Goal: Communication & Community: Answer question/provide support

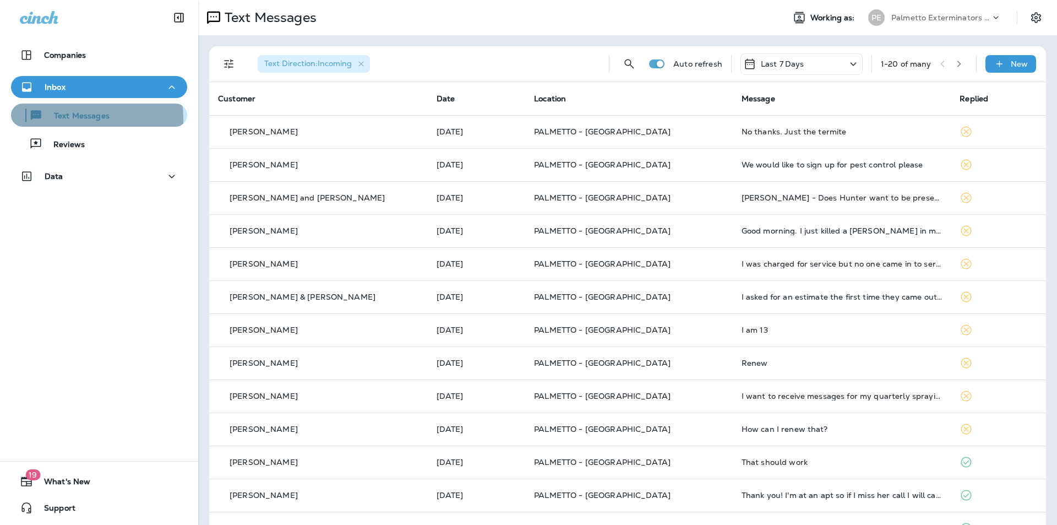
click at [68, 119] on p "Text Messages" at bounding box center [76, 116] width 67 height 10
click at [108, 117] on div "Text Messages" at bounding box center [98, 115] width 167 height 17
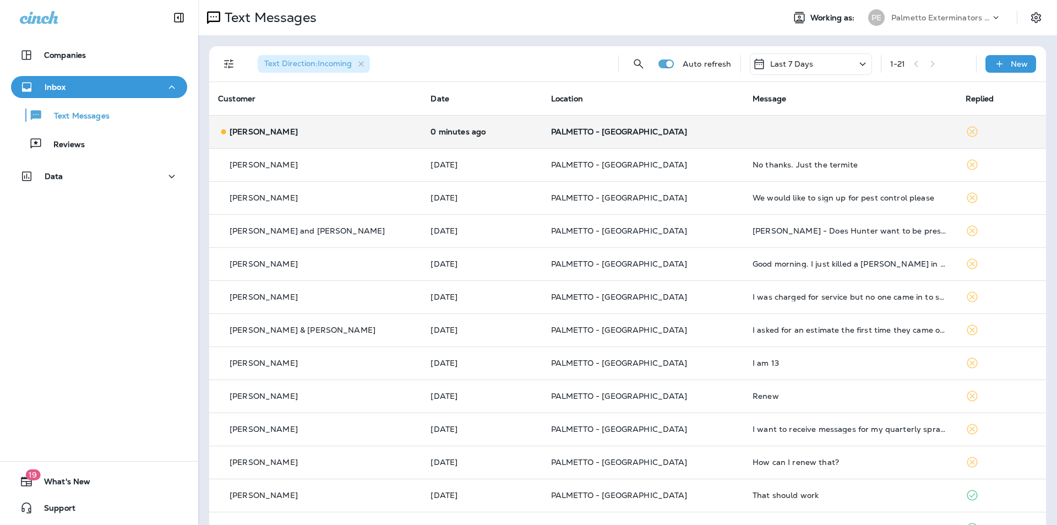
click at [522, 141] on td "0 minutes ago" at bounding box center [482, 131] width 120 height 33
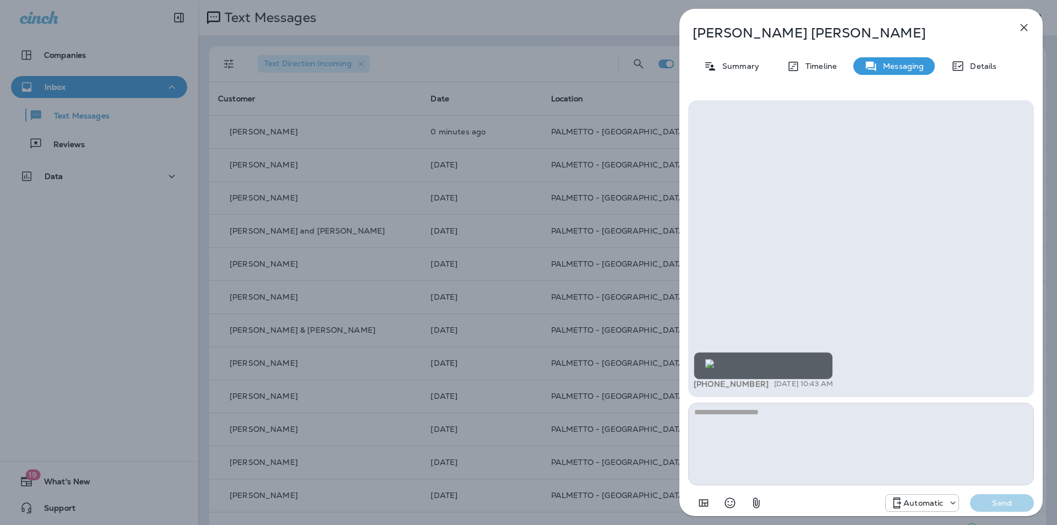
click at [714, 359] on img at bounding box center [709, 363] width 9 height 9
click at [1023, 26] on icon "button" at bounding box center [1024, 27] width 7 height 7
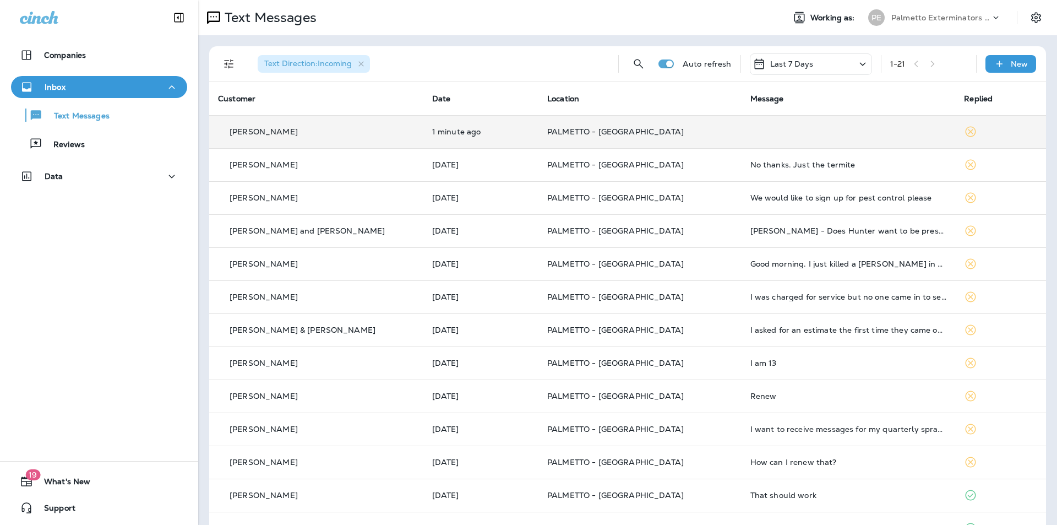
click at [319, 134] on div "[PERSON_NAME]" at bounding box center [316, 132] width 197 height 12
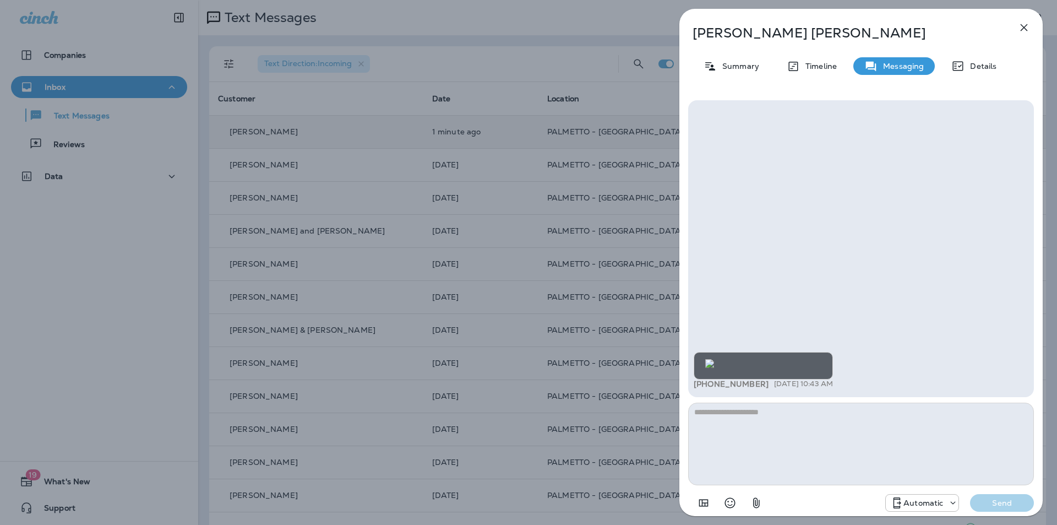
click at [704, 395] on div "+1 (864) 567-6553 [DATE] 10:43 AM" at bounding box center [861, 248] width 346 height 297
click at [705, 404] on textarea at bounding box center [861, 444] width 346 height 83
click at [937, 410] on textarea "**********" at bounding box center [861, 444] width 346 height 83
type textarea "**********"
click at [1009, 509] on button "Send" at bounding box center [1002, 503] width 64 height 18
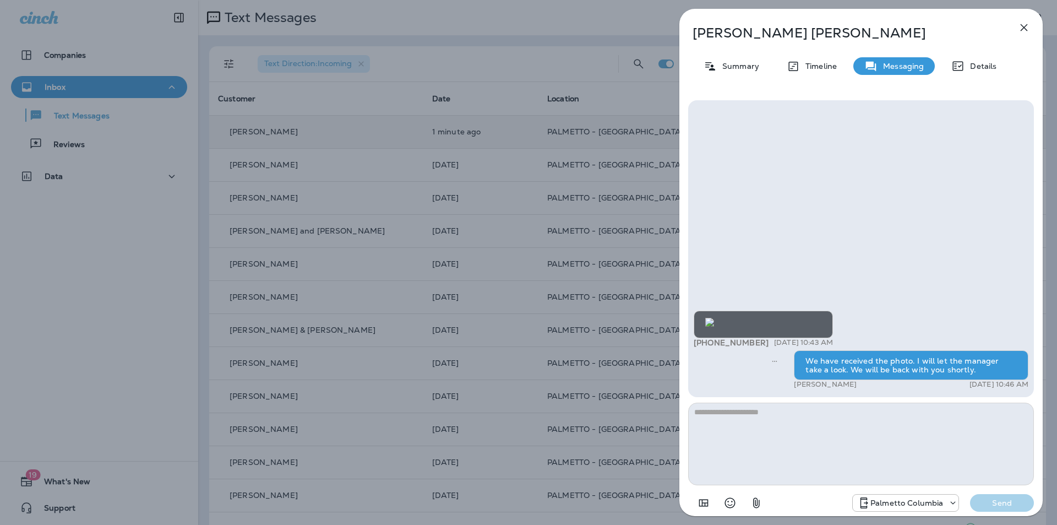
scroll to position [1, 0]
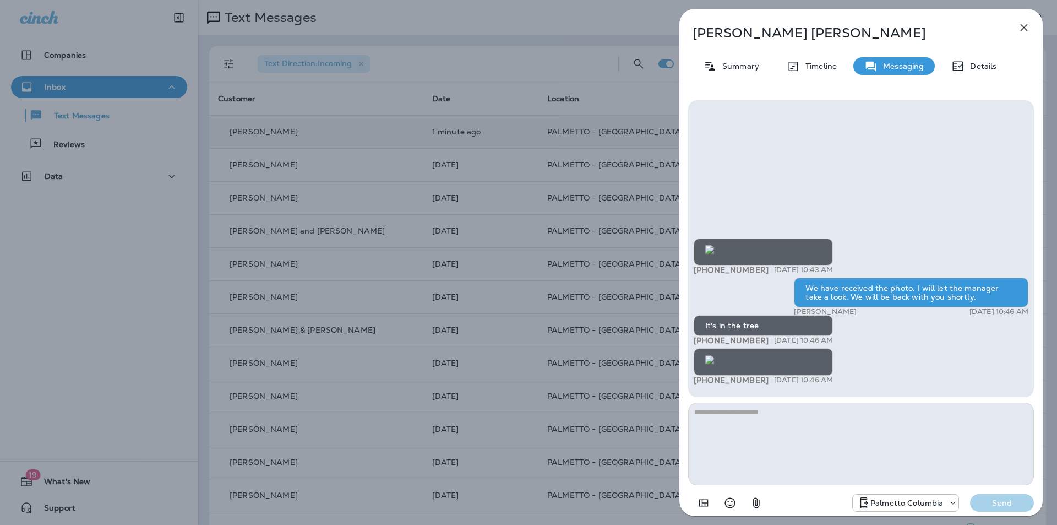
click at [1023, 30] on icon "button" at bounding box center [1024, 27] width 13 height 13
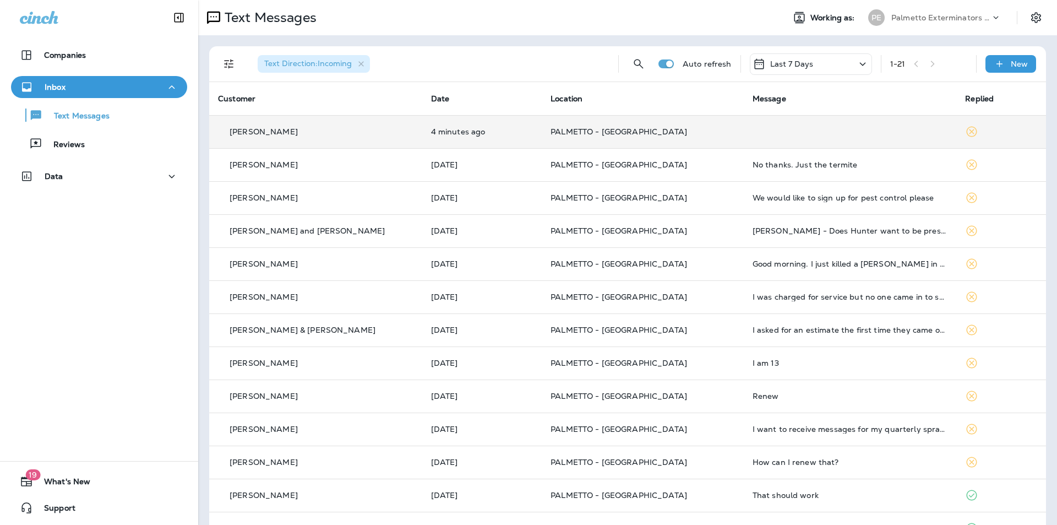
click at [753, 139] on td at bounding box center [850, 131] width 213 height 33
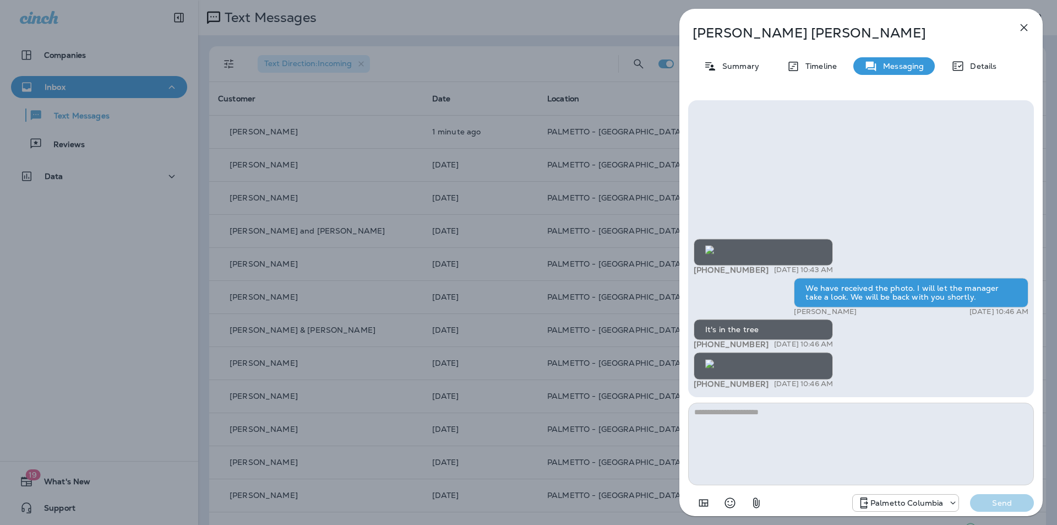
scroll to position [1, 0]
click at [714, 359] on img at bounding box center [709, 363] width 9 height 9
click at [714, 245] on img at bounding box center [709, 249] width 9 height 9
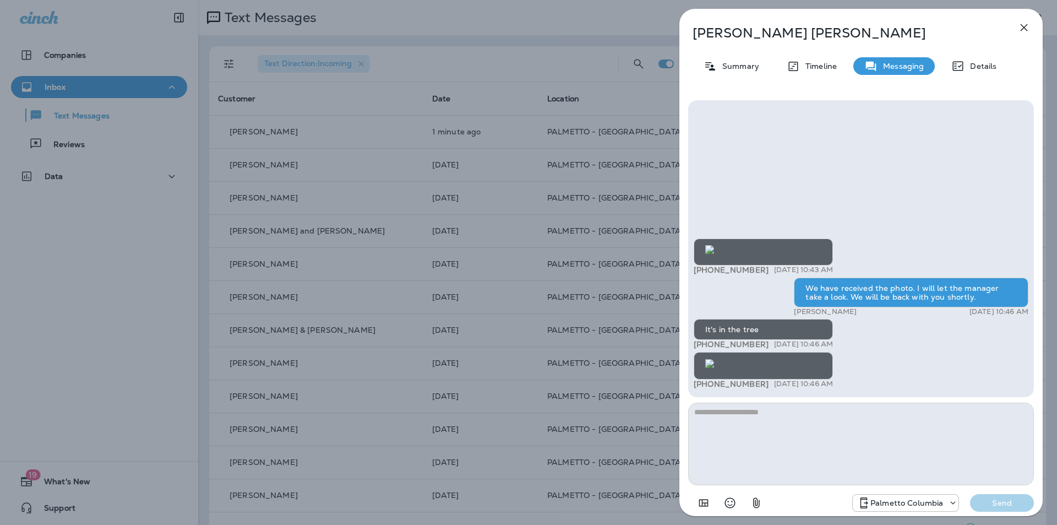
scroll to position [1, 0]
click at [714, 359] on img at bounding box center [709, 363] width 9 height 9
click at [714, 245] on img at bounding box center [709, 249] width 9 height 9
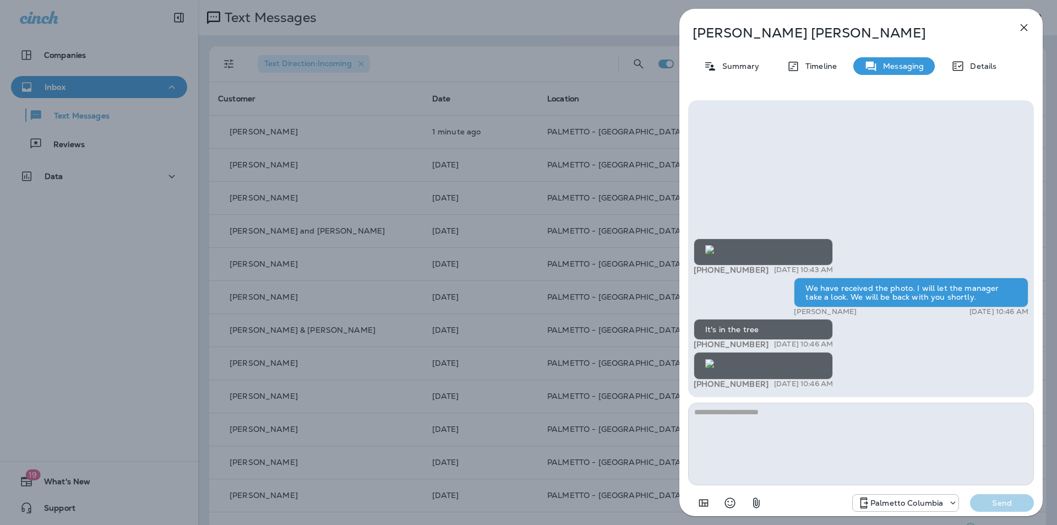
click at [714, 254] on img at bounding box center [709, 249] width 9 height 9
click at [714, 245] on img at bounding box center [709, 249] width 9 height 9
click at [1027, 31] on icon "button" at bounding box center [1024, 27] width 7 height 7
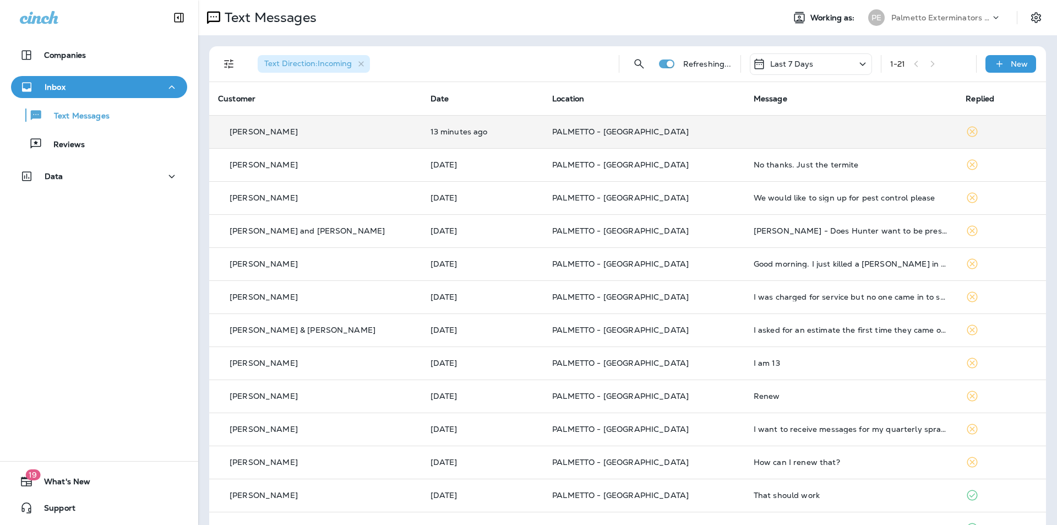
click at [621, 122] on td "PALMETTO - [GEOGRAPHIC_DATA]" at bounding box center [645, 131] width 202 height 33
